Goal: Information Seeking & Learning: Learn about a topic

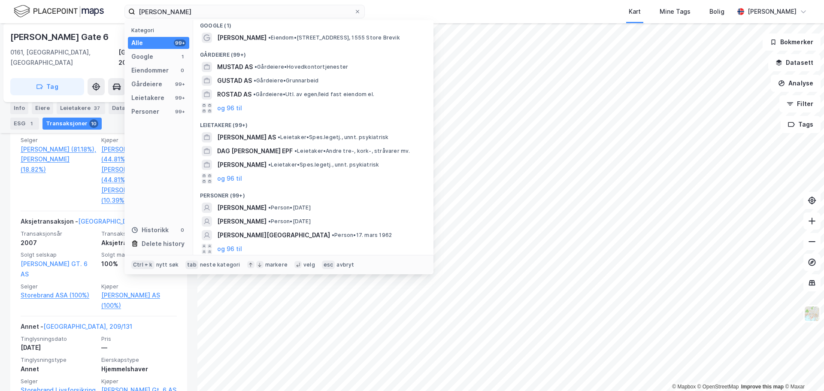
scroll to position [6, 0]
click at [222, 9] on input "[PERSON_NAME]" at bounding box center [244, 11] width 219 height 13
paste input "[PERSON_NAME]"
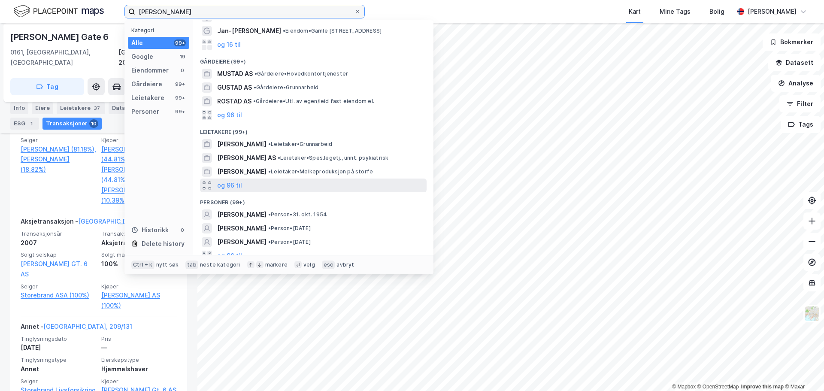
scroll to position [47, 0]
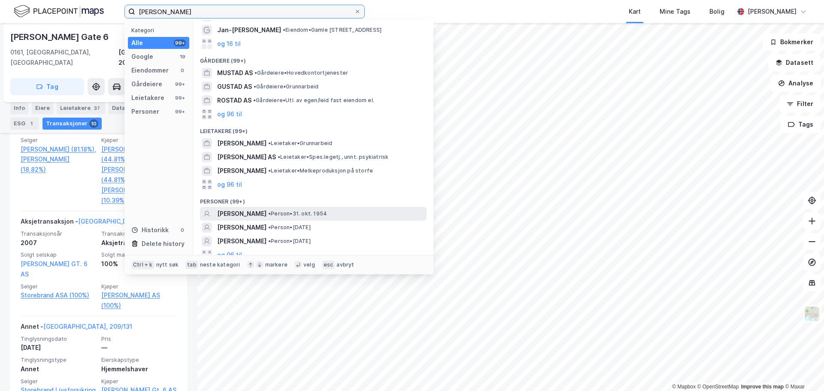
type input "[PERSON_NAME]"
click at [298, 207] on div "[PERSON_NAME] • Person • [DATE]" at bounding box center [313, 214] width 227 height 14
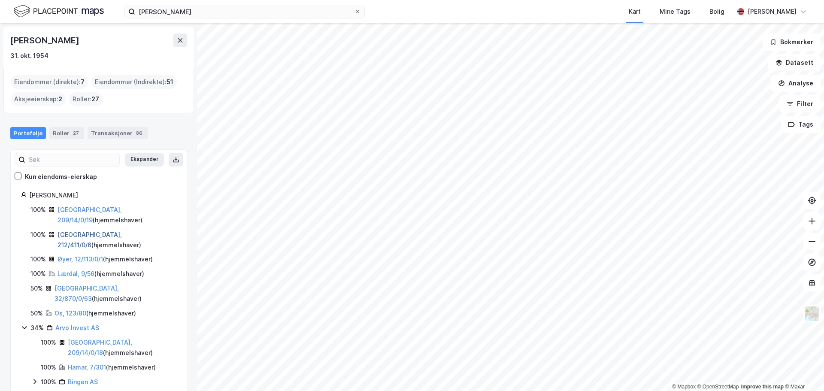
click at [88, 231] on link "[GEOGRAPHIC_DATA], 212/411/0/6" at bounding box center [90, 240] width 64 height 18
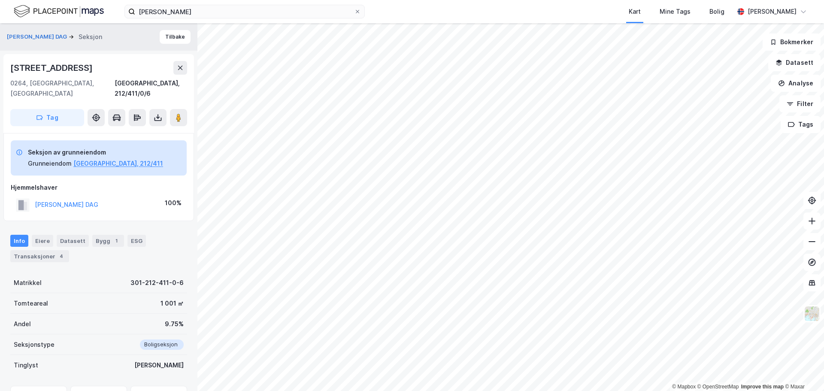
scroll to position [40, 0]
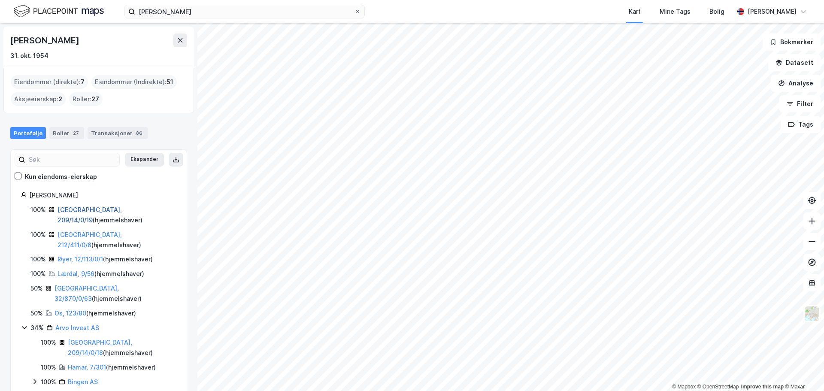
click at [76, 207] on link "[GEOGRAPHIC_DATA], 209/14/0/19" at bounding box center [90, 215] width 64 height 18
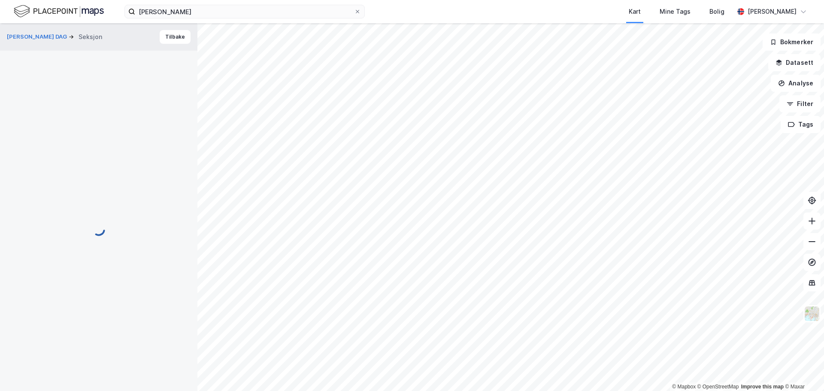
scroll to position [40, 0]
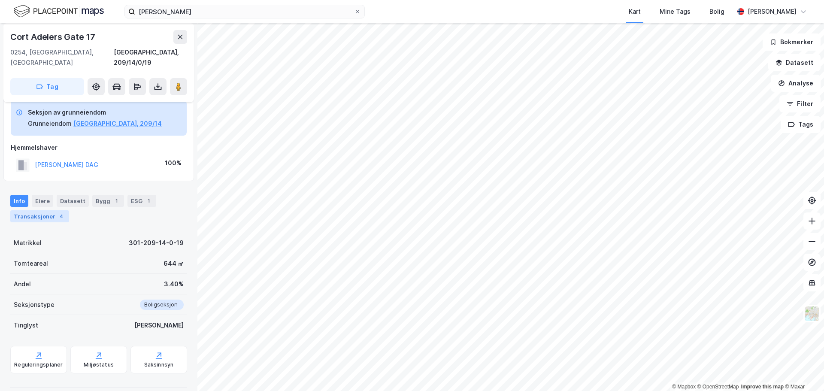
click at [35, 210] on div "Transaksjoner 4" at bounding box center [39, 216] width 59 height 12
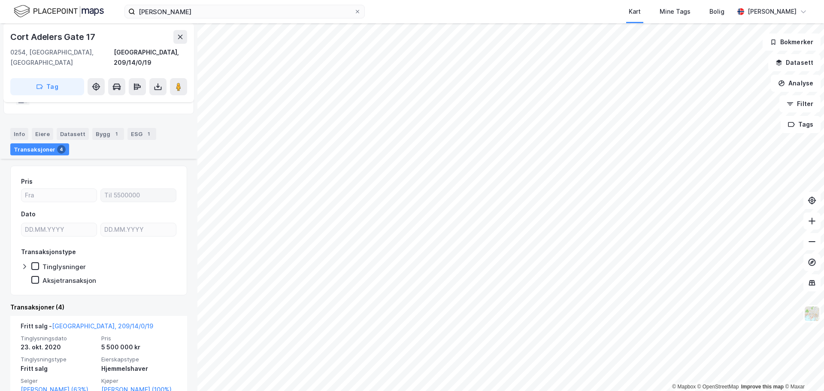
scroll to position [212, 0]
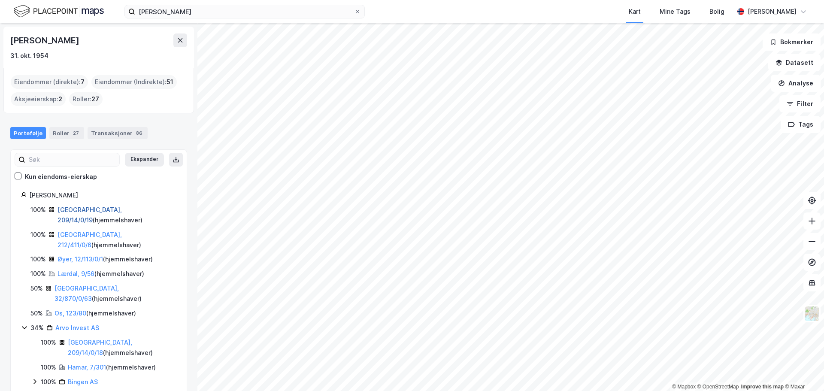
click at [95, 209] on link "[GEOGRAPHIC_DATA], 209/14/0/19" at bounding box center [90, 215] width 64 height 18
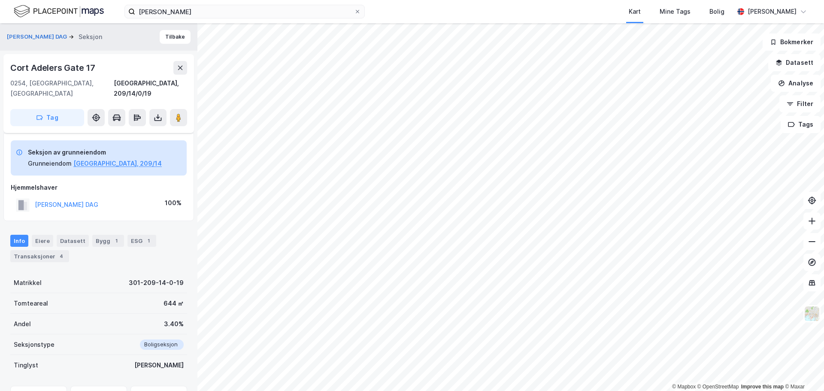
scroll to position [40, 0]
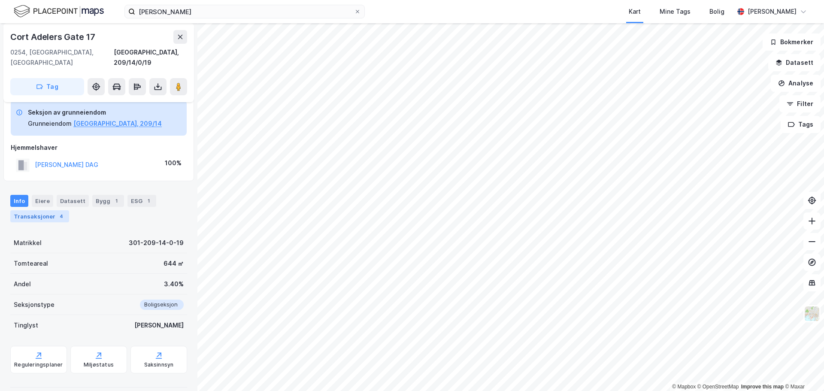
click at [59, 212] on div "4" at bounding box center [61, 216] width 9 height 9
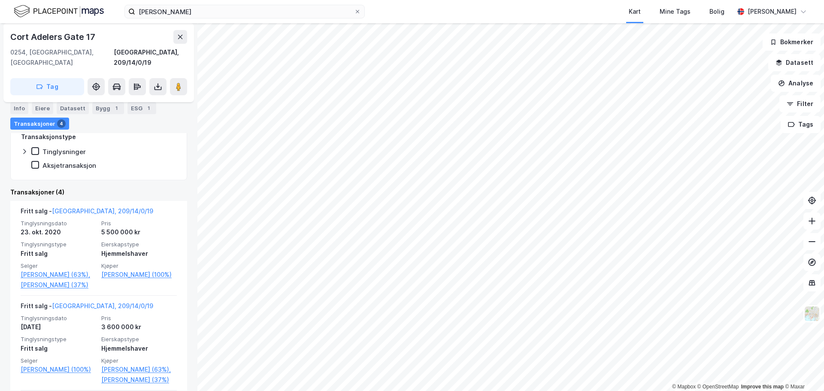
scroll to position [246, 0]
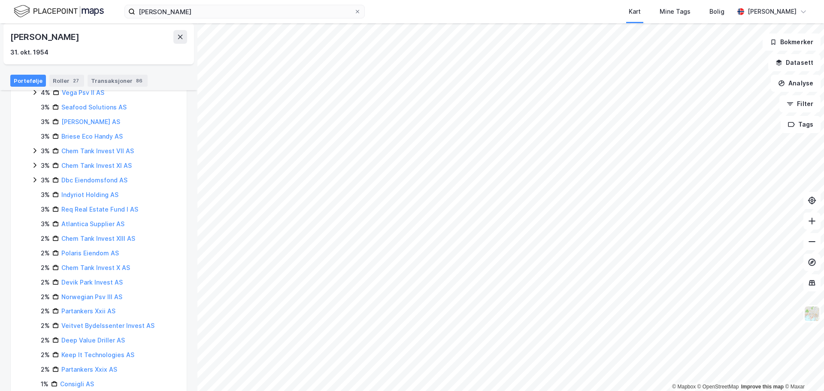
scroll to position [719, 0]
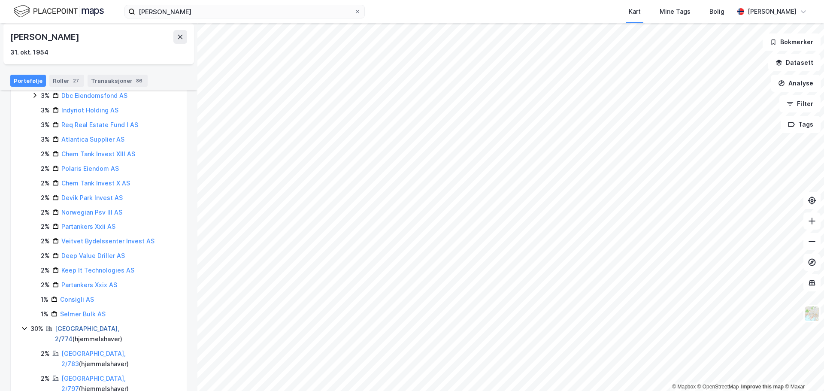
click at [70, 325] on link "[GEOGRAPHIC_DATA], 2/774" at bounding box center [87, 334] width 64 height 18
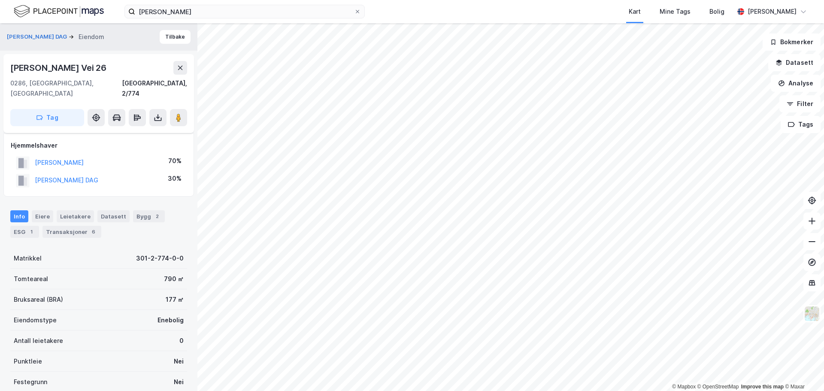
scroll to position [112, 0]
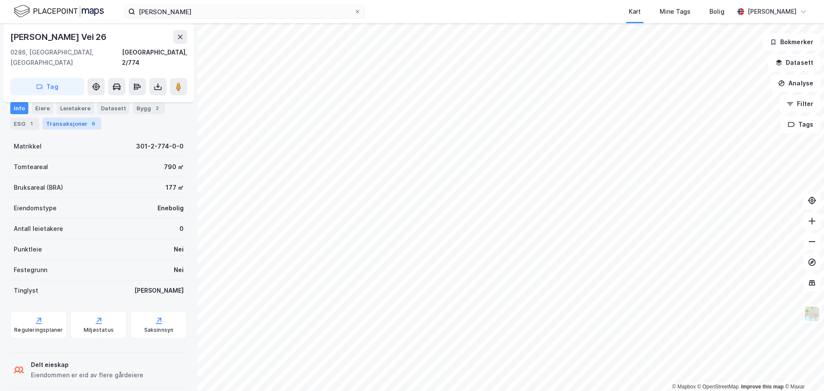
click at [91, 119] on div "6" at bounding box center [93, 123] width 9 height 9
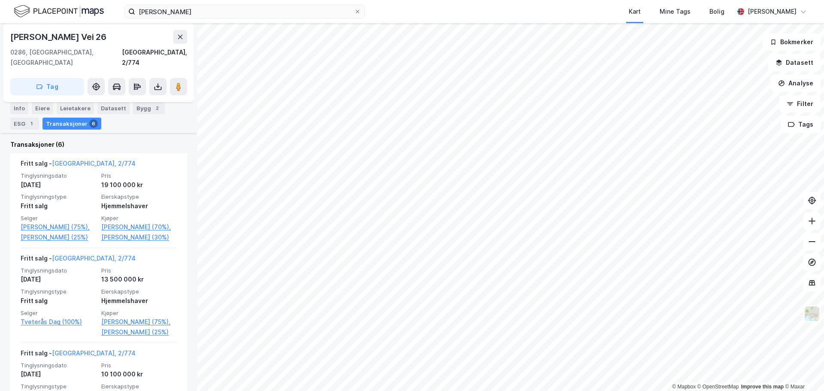
scroll to position [241, 0]
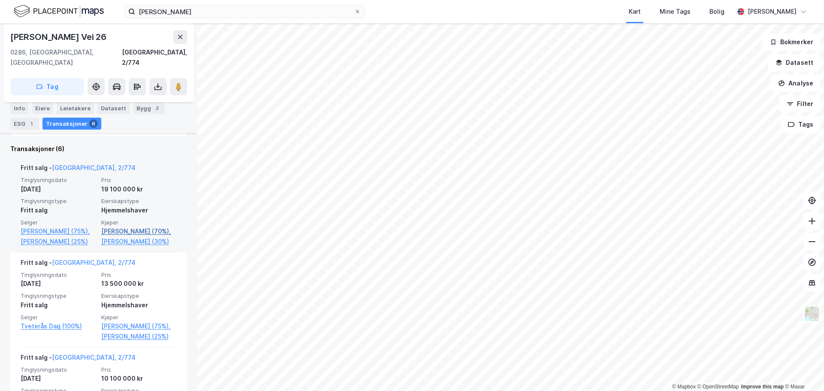
drag, startPoint x: 94, startPoint y: 222, endPoint x: 145, endPoint y: 233, distance: 52.6
click at [145, 233] on div "Tinglysningsdato [DATE] Pris 19 100 000 kr Tinglysningstype Fritt salg Eierskap…" at bounding box center [99, 211] width 156 height 70
copy div "(75%), [PERSON_NAME] (25%) Kjøper [PERSON_NAME] (70%)"
click at [150, 240] on link "[PERSON_NAME] (30%)" at bounding box center [139, 242] width 76 height 10
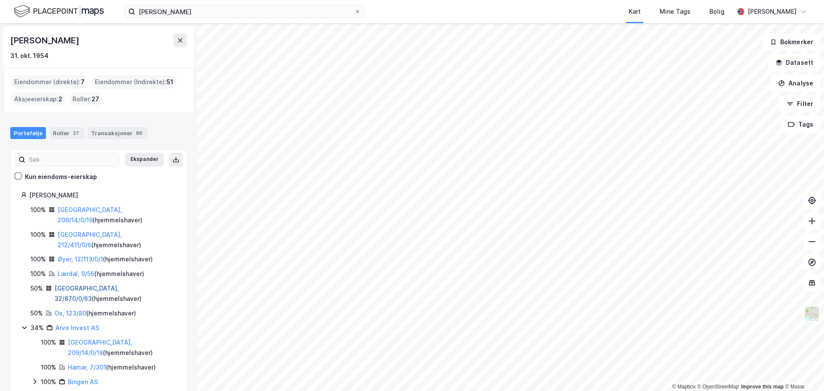
click at [80, 285] on link "[GEOGRAPHIC_DATA], 32/870/0/63" at bounding box center [87, 294] width 64 height 18
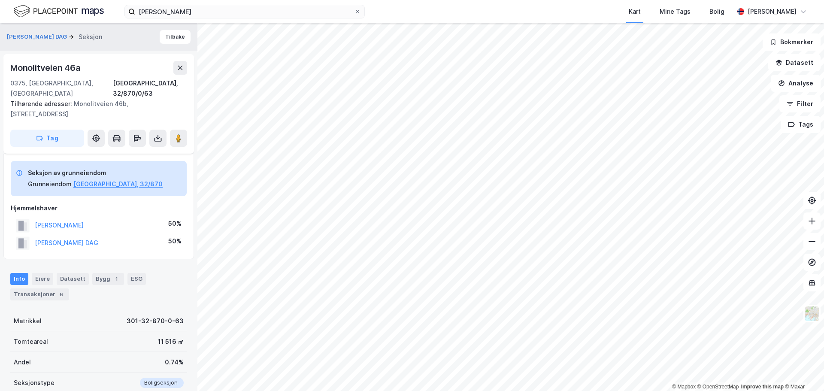
scroll to position [147, 0]
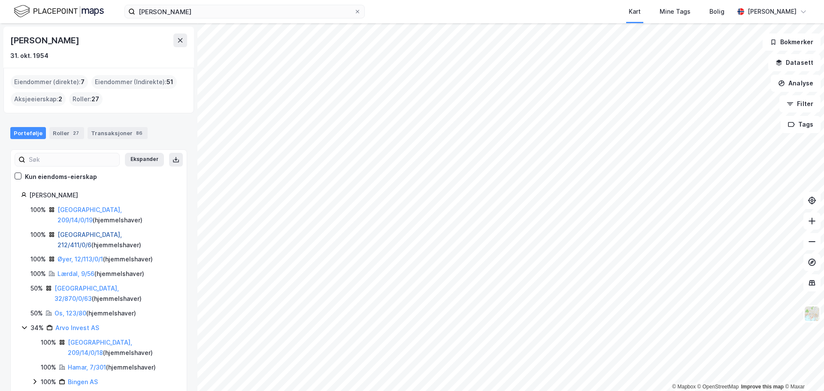
click at [86, 231] on link "[GEOGRAPHIC_DATA], 212/411/0/6" at bounding box center [90, 240] width 64 height 18
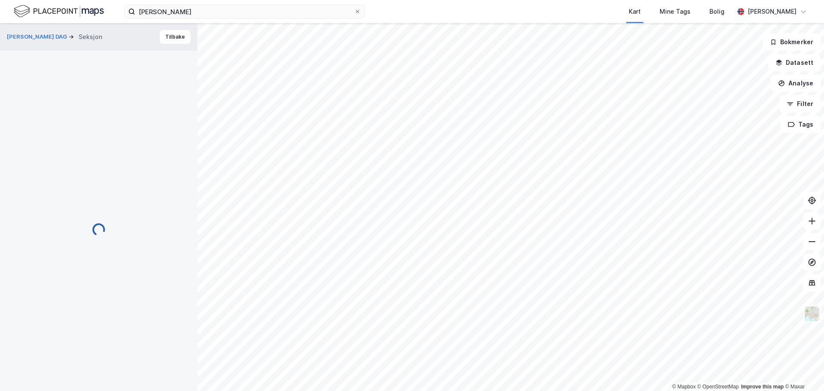
scroll to position [40, 0]
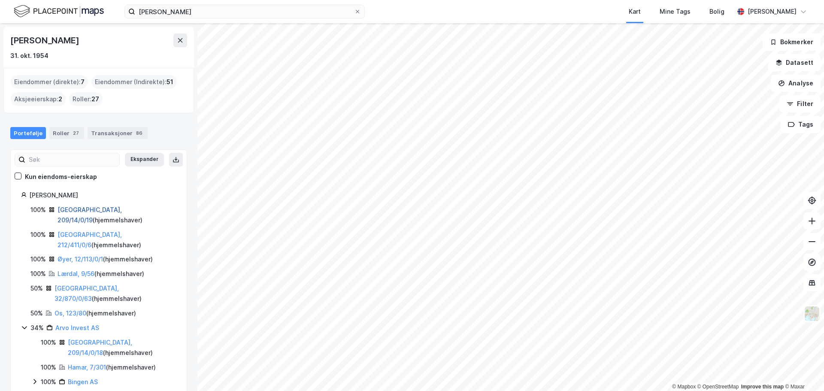
click at [88, 211] on link "[GEOGRAPHIC_DATA], 209/14/0/19" at bounding box center [90, 215] width 64 height 18
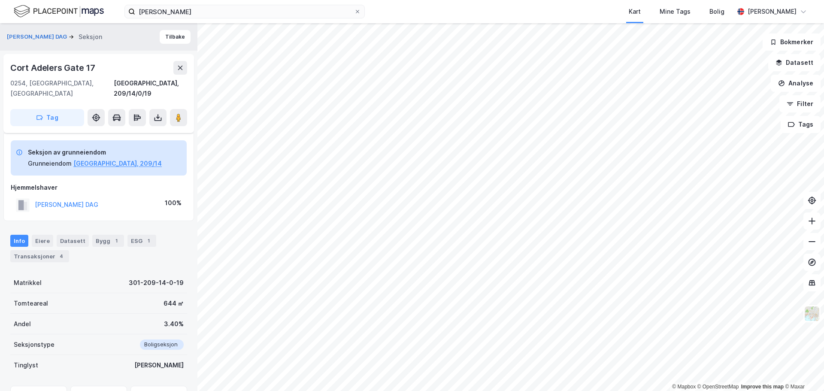
scroll to position [40, 0]
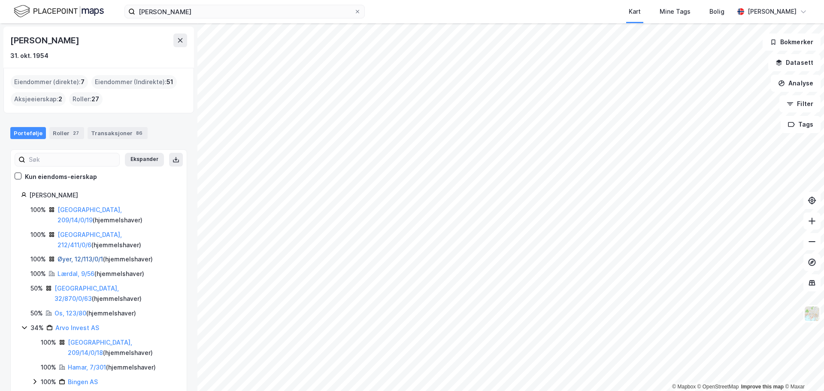
click at [85, 255] on link "Øyer, 12/113/0/1" at bounding box center [81, 258] width 46 height 7
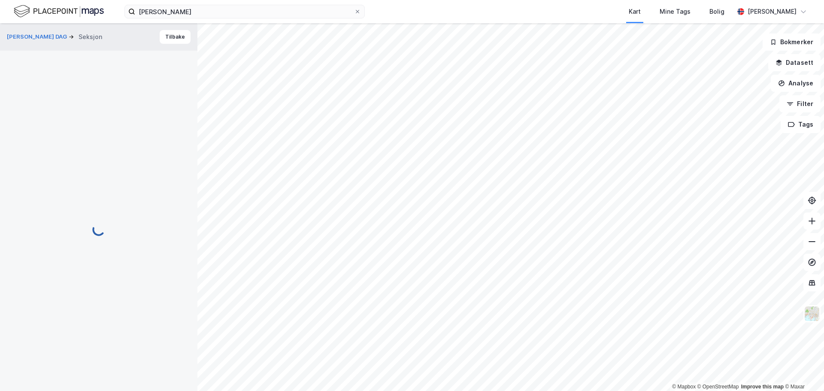
scroll to position [40, 0]
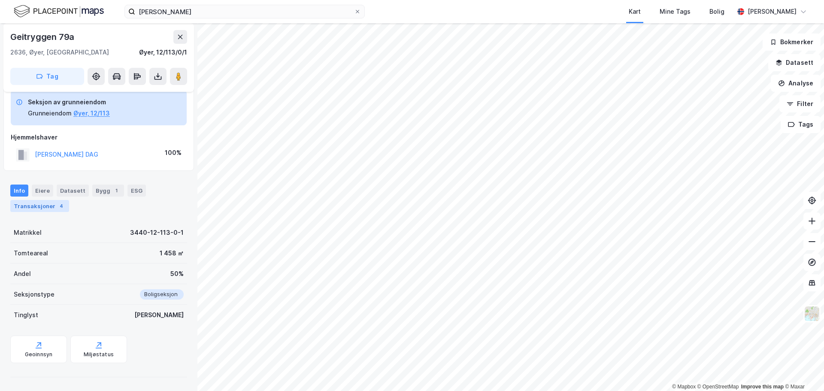
click at [37, 205] on div "Transaksjoner 4" at bounding box center [39, 206] width 59 height 12
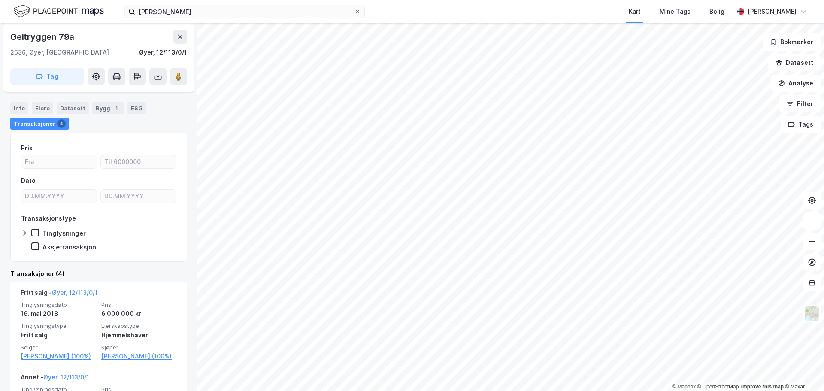
scroll to position [212, 0]
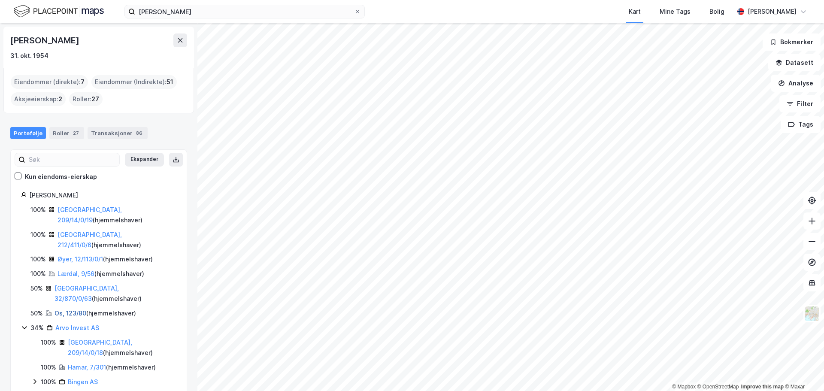
click at [70, 310] on link "Os, 123/80" at bounding box center [71, 313] width 32 height 7
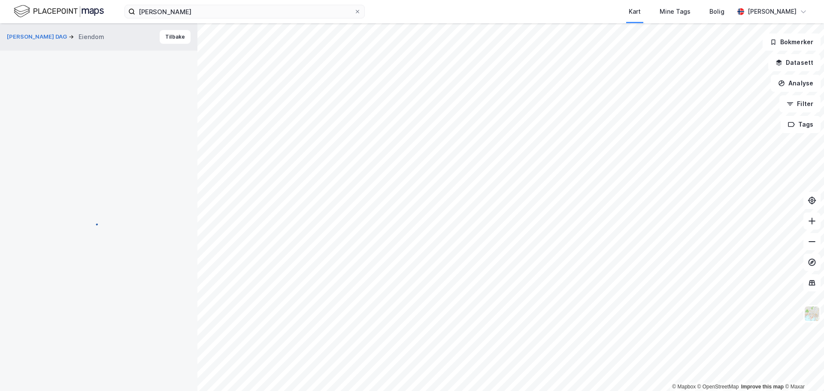
scroll to position [112, 0]
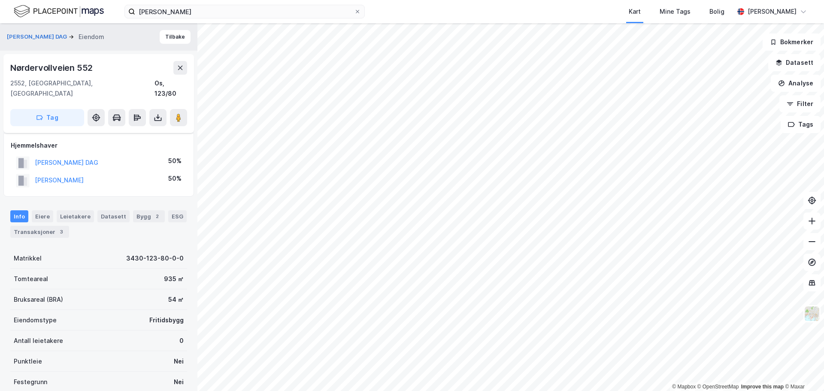
scroll to position [112, 0]
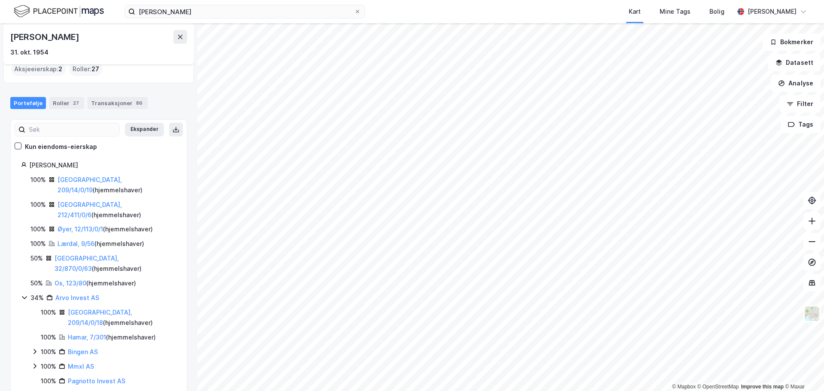
scroll to position [43, 0]
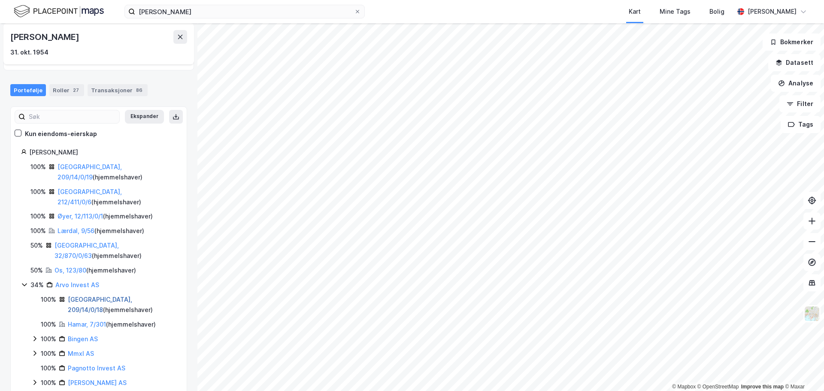
click at [91, 296] on link "[GEOGRAPHIC_DATA], 209/14/0/18" at bounding box center [100, 305] width 64 height 18
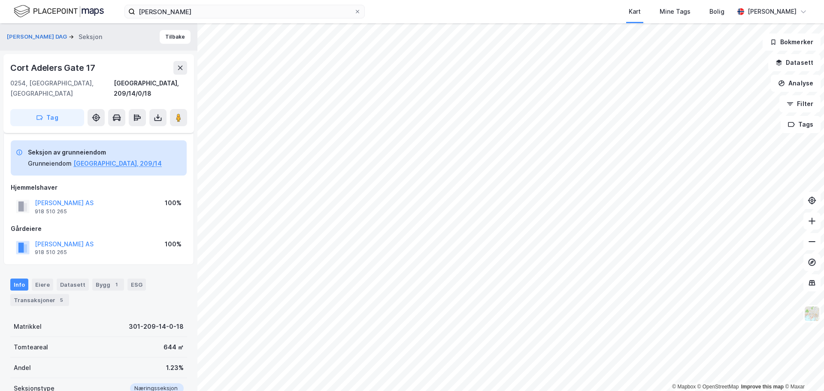
scroll to position [84, 0]
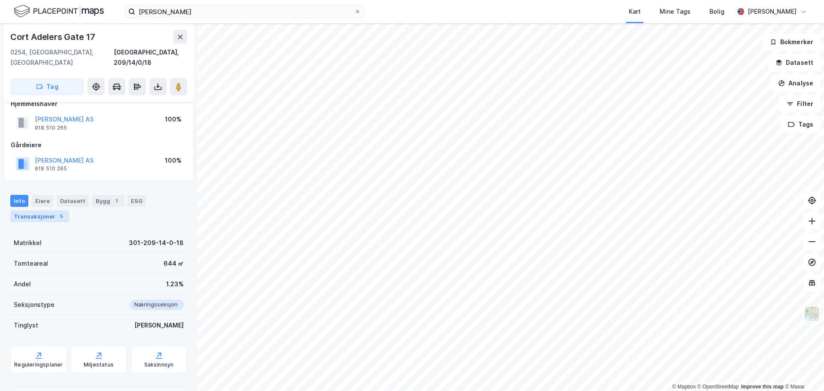
click at [50, 210] on div "Transaksjoner 5" at bounding box center [39, 216] width 59 height 12
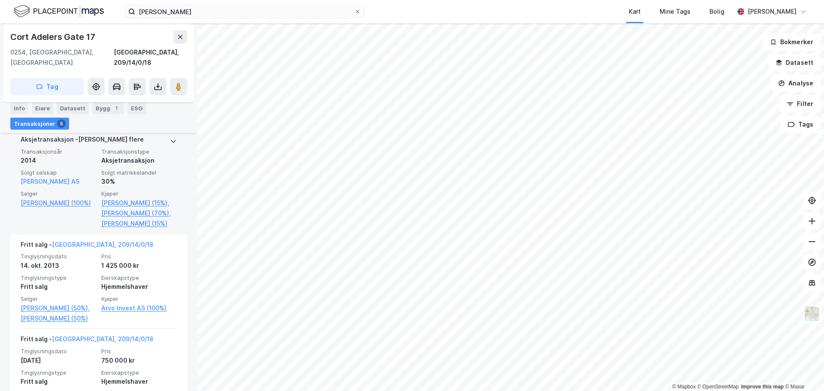
scroll to position [470, 0]
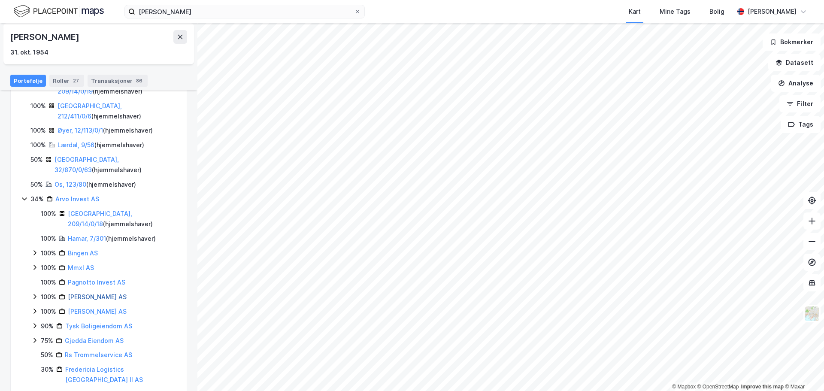
scroll to position [215, 0]
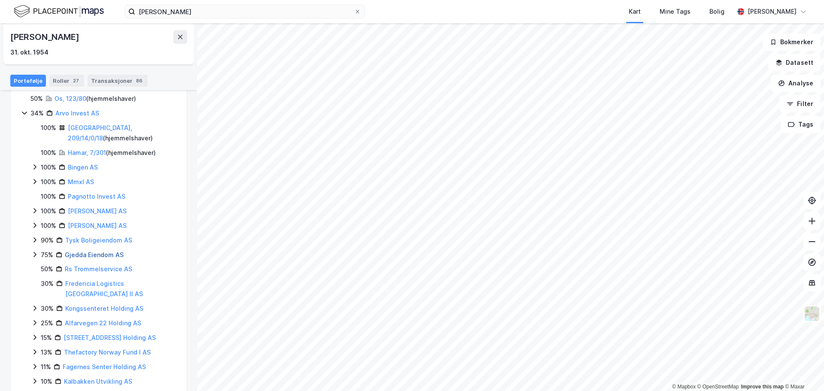
click at [94, 251] on link "Gjedda Eiendom AS" at bounding box center [94, 254] width 59 height 7
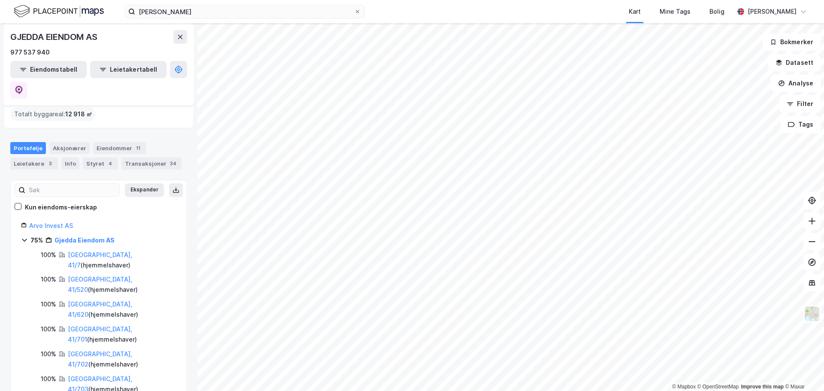
scroll to position [43, 0]
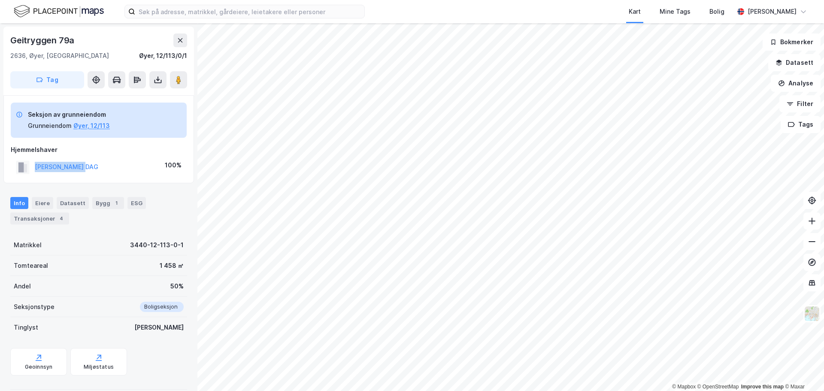
drag, startPoint x: 32, startPoint y: 170, endPoint x: 109, endPoint y: 168, distance: 77.3
click at [109, 168] on div "RUSTAD OLE DAG 100%" at bounding box center [99, 167] width 176 height 18
